Goal: Transaction & Acquisition: Purchase product/service

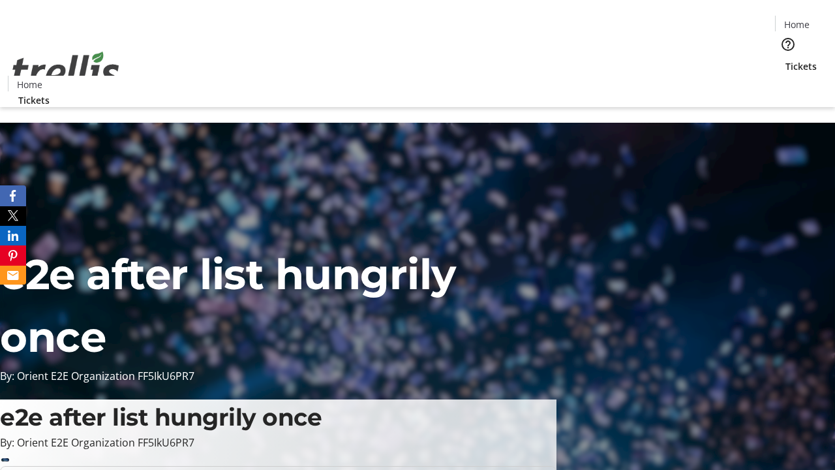
click at [785, 59] on span "Tickets" at bounding box center [800, 66] width 31 height 14
